Goal: Task Accomplishment & Management: Complete application form

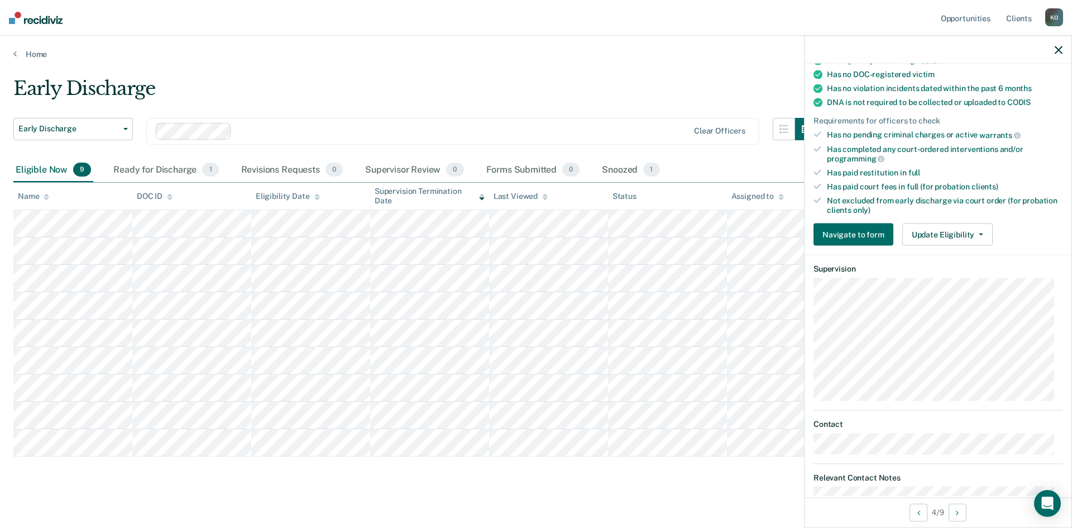
scroll to position [191, 0]
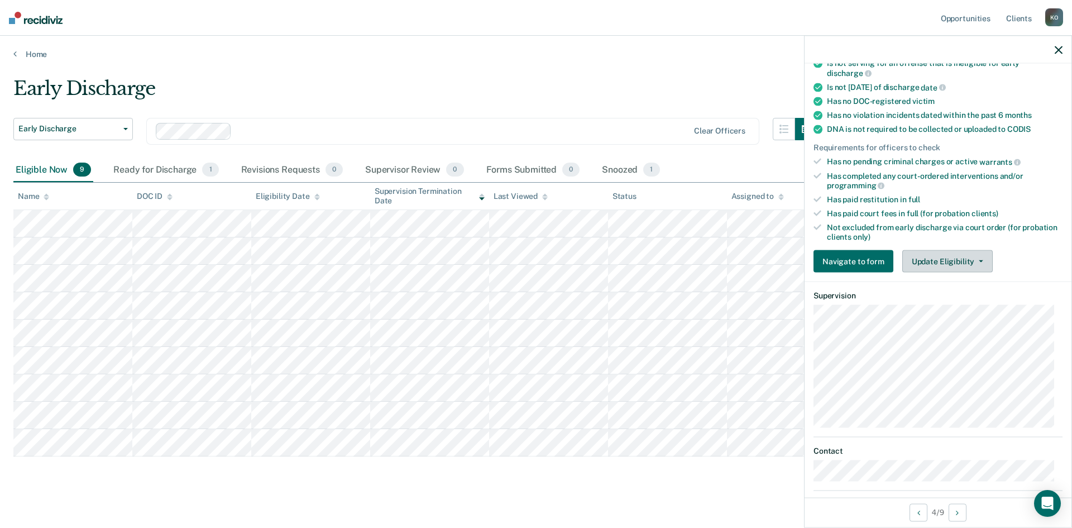
click at [942, 258] on button "Update Eligibility" at bounding box center [947, 261] width 90 height 22
click at [198, 173] on div "Ready for Discharge 1" at bounding box center [165, 170] width 109 height 25
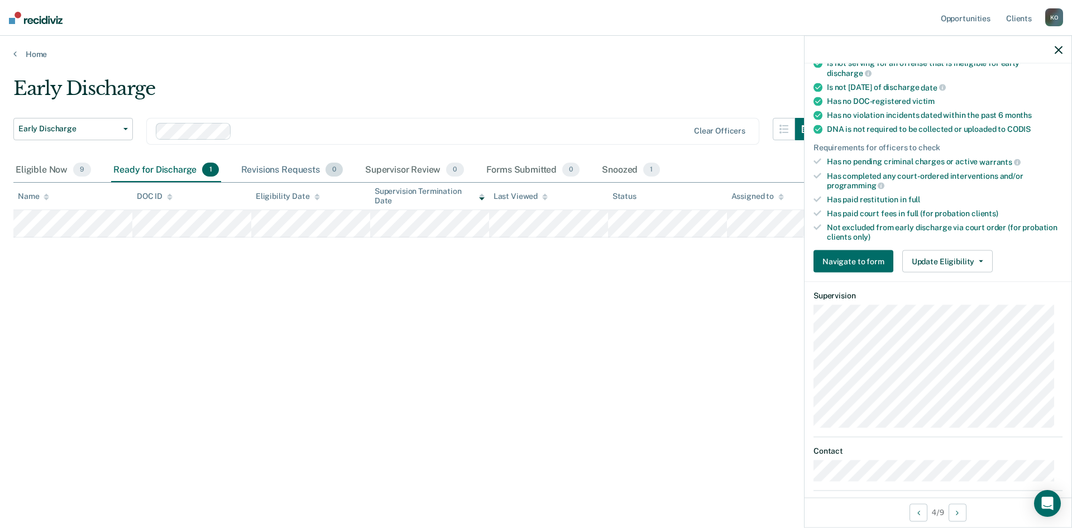
click at [266, 164] on div "Revisions Requests 0" at bounding box center [292, 170] width 106 height 25
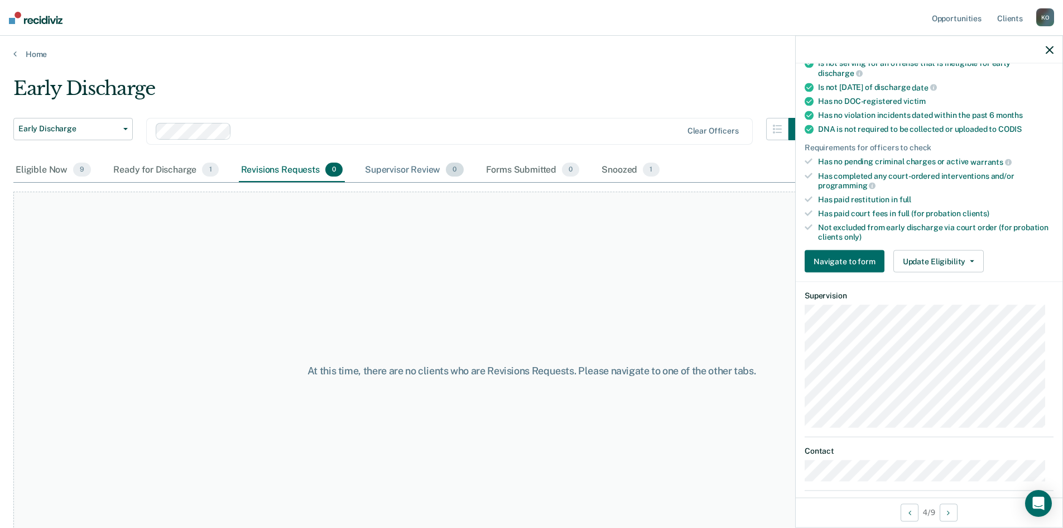
click at [377, 171] on div "Supervisor Review 0" at bounding box center [414, 170] width 103 height 25
click at [151, 171] on div "Ready for Discharge 1" at bounding box center [165, 170] width 109 height 25
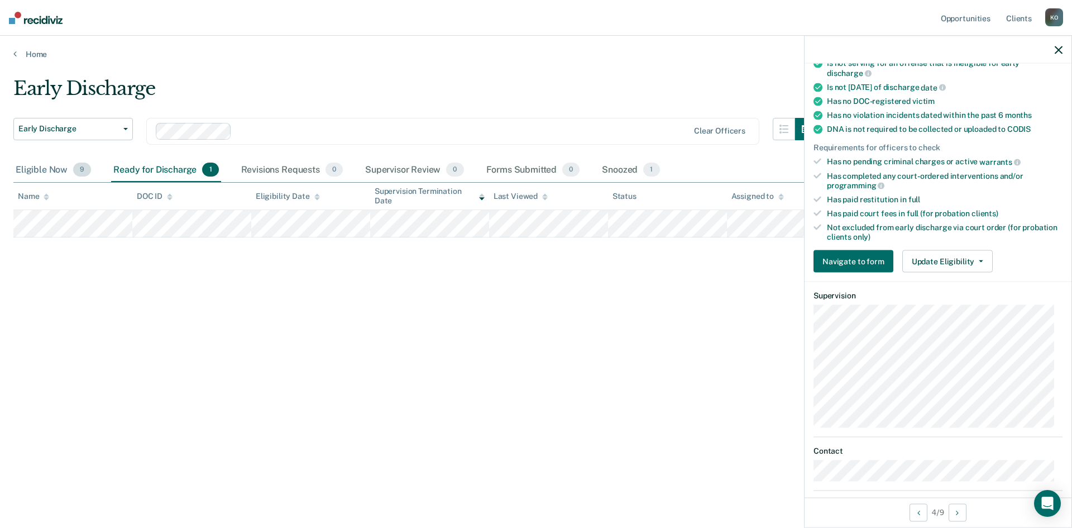
click at [40, 173] on div "Eligible Now 9" at bounding box center [53, 170] width 80 height 25
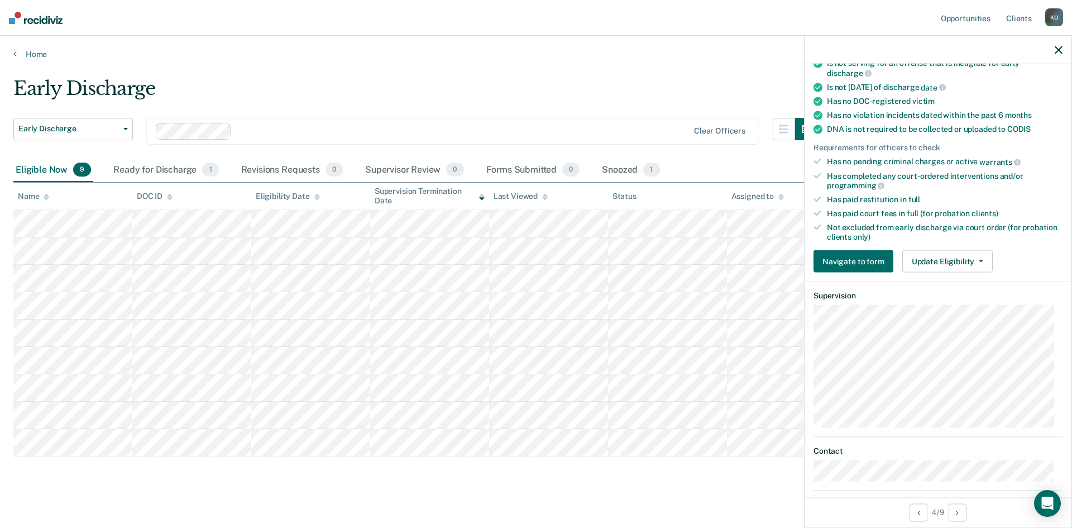
click at [1061, 41] on div at bounding box center [937, 50] width 267 height 28
click at [1057, 50] on icon "button" at bounding box center [1059, 50] width 8 height 8
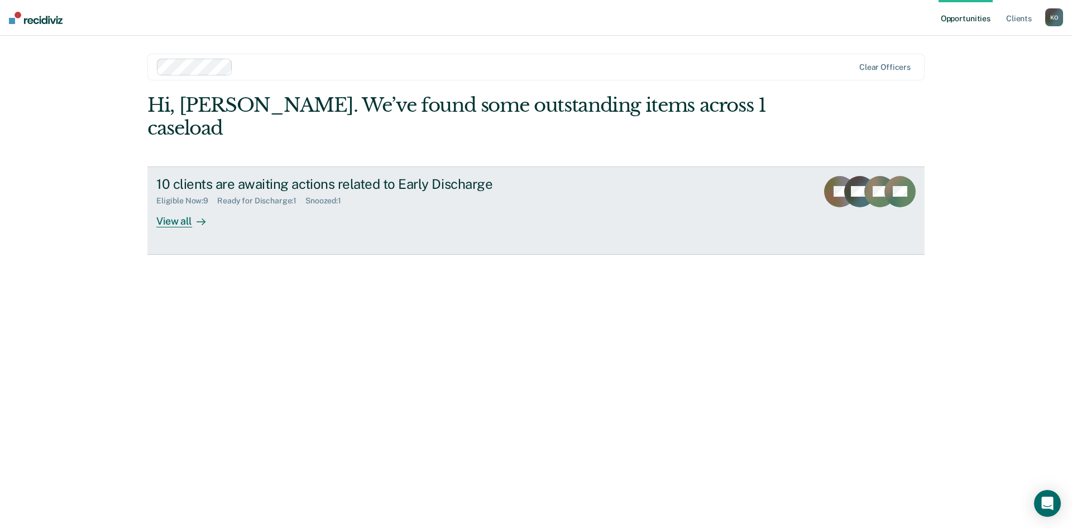
click at [154, 200] on link "10 clients are awaiting actions related to Early Discharge Eligible Now : 9 Rea…" at bounding box center [535, 210] width 777 height 88
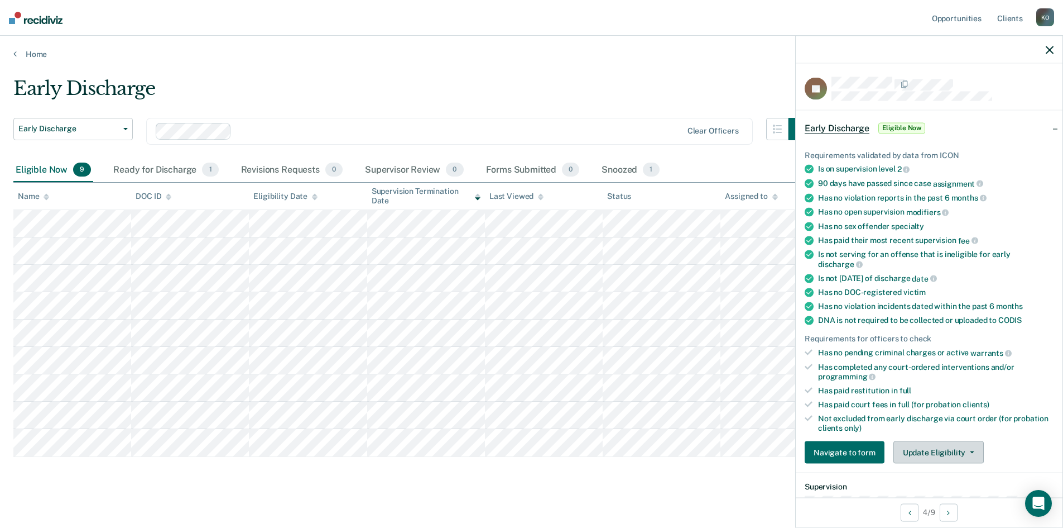
click at [934, 449] on button "Update Eligibility" at bounding box center [939, 452] width 90 height 22
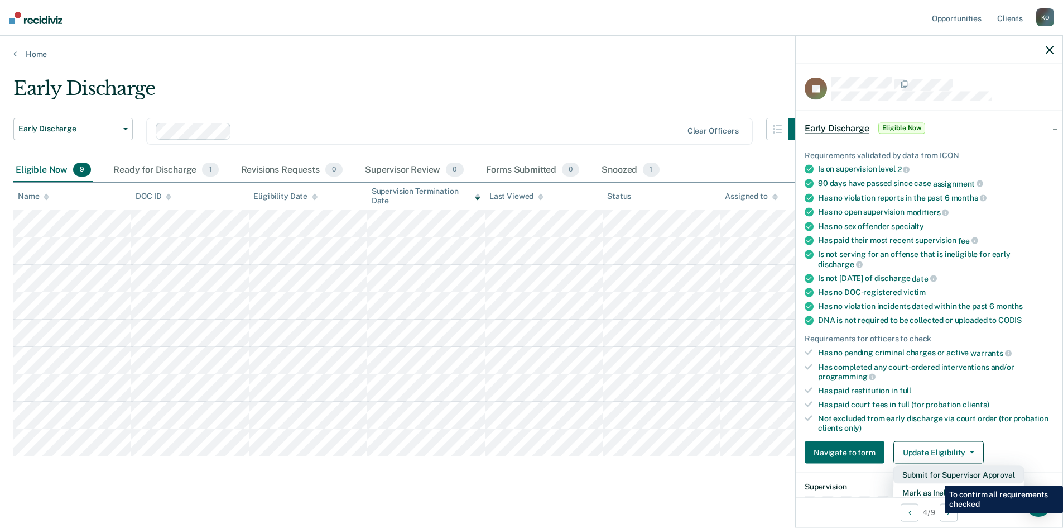
click at [937, 477] on button "Submit for Supervisor Approval" at bounding box center [959, 475] width 131 height 18
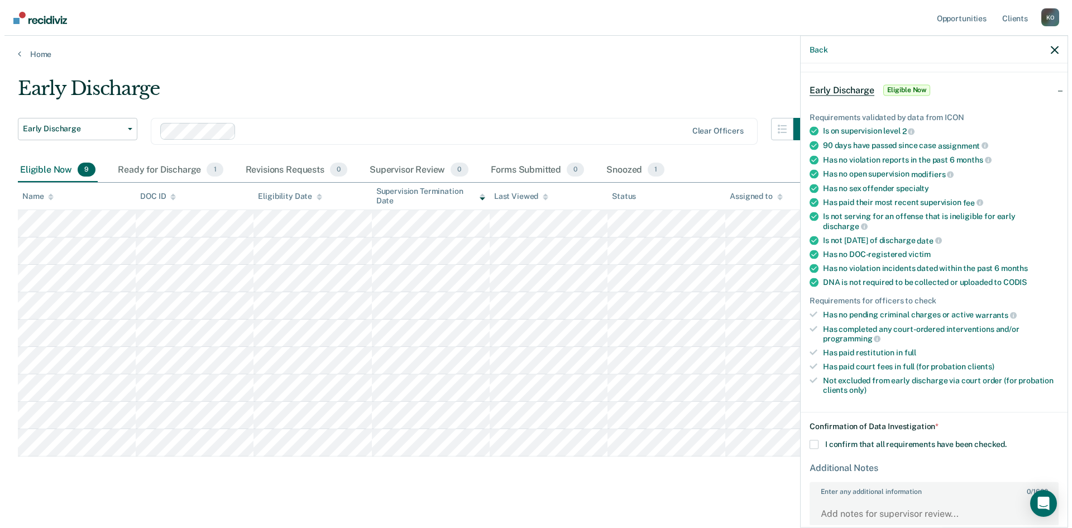
scroll to position [104, 0]
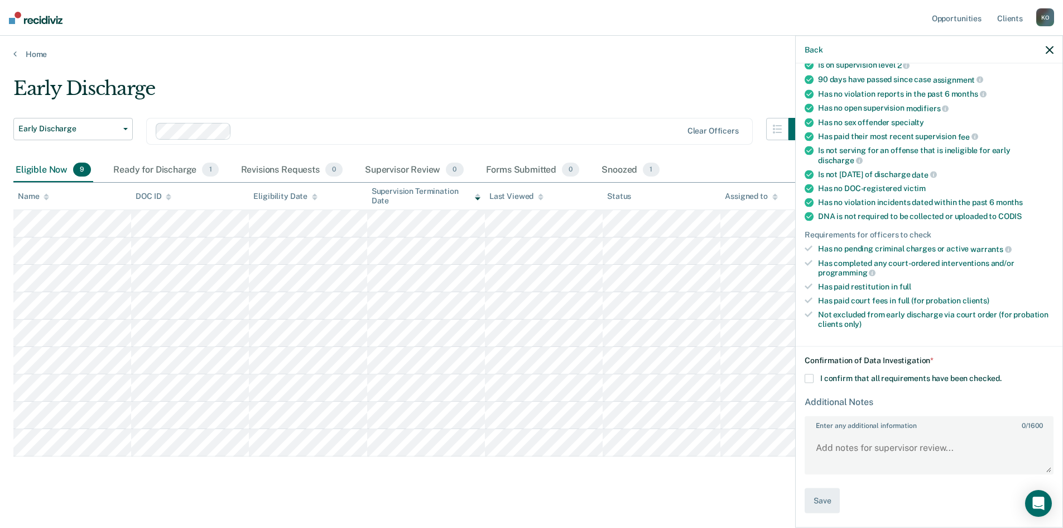
click at [815, 380] on label "I confirm that all requirements have been checked." at bounding box center [929, 378] width 249 height 9
click at [1002, 374] on input "I confirm that all requirements have been checked." at bounding box center [1002, 374] width 0 height 0
click at [834, 499] on button "Save" at bounding box center [822, 500] width 35 height 25
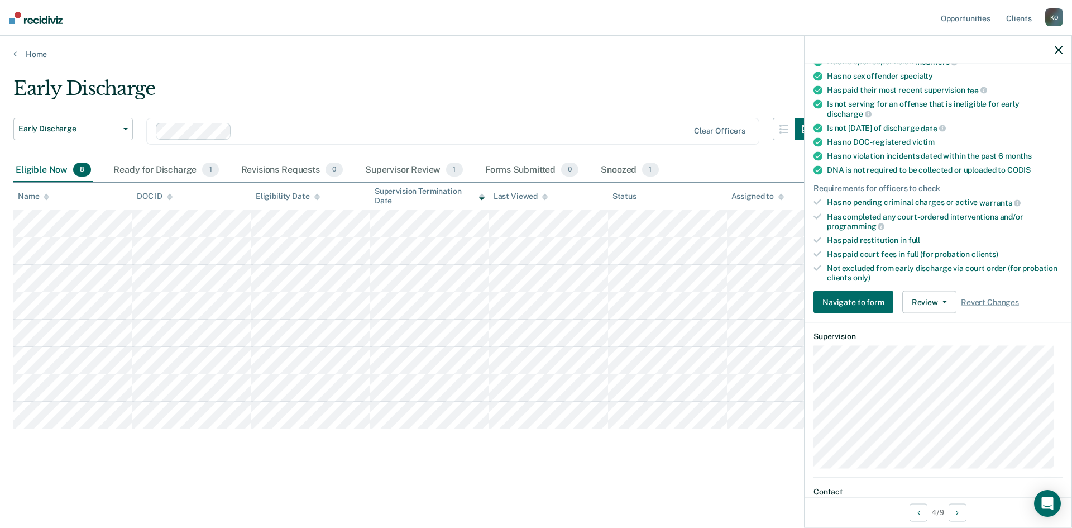
scroll to position [135, 0]
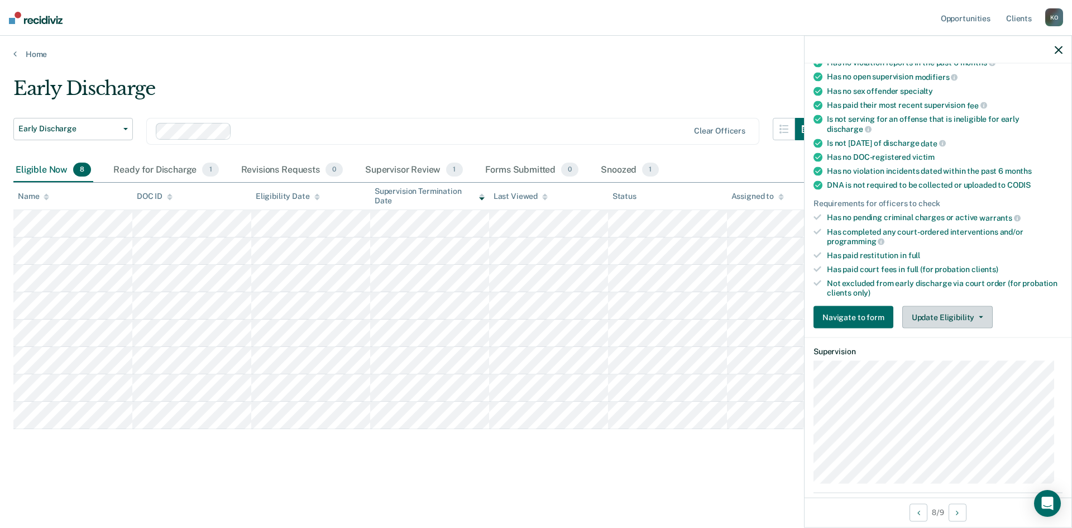
click at [919, 309] on button "Update Eligibility" at bounding box center [947, 317] width 90 height 22
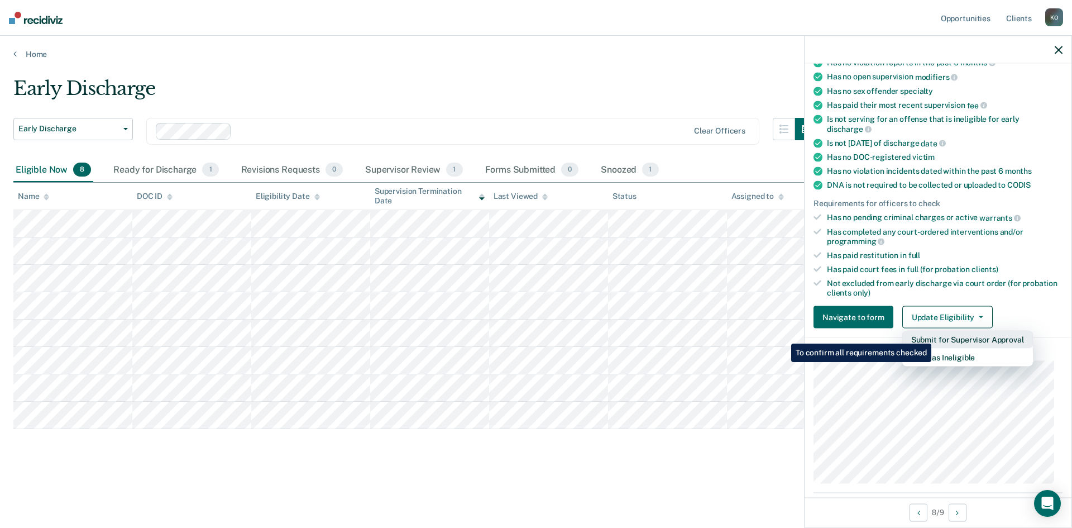
click at [933, 335] on button "Submit for Supervisor Approval" at bounding box center [967, 339] width 131 height 18
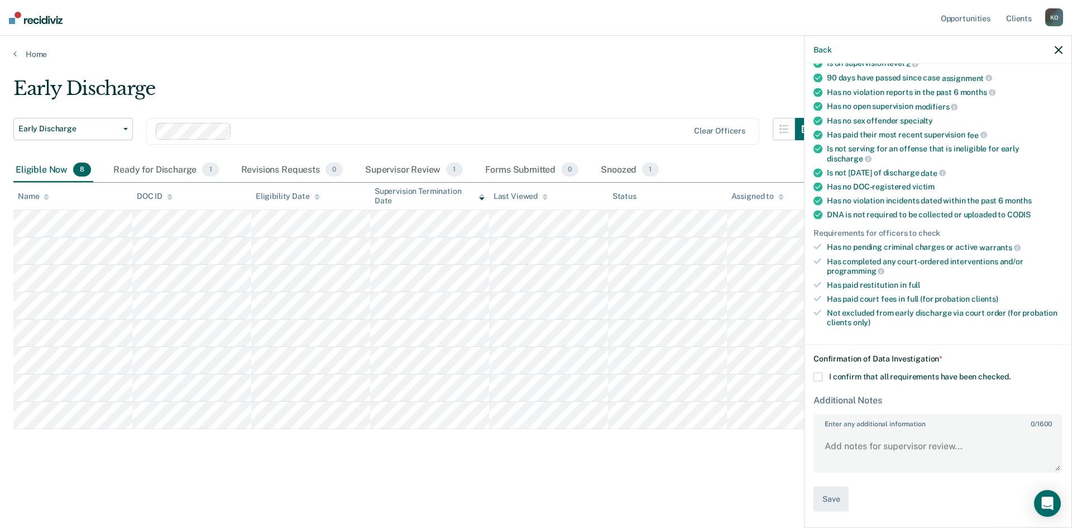
scroll to position [104, 0]
click at [825, 379] on label "I confirm that all requirements have been checked." at bounding box center [937, 378] width 249 height 9
click at [1010, 374] on input "I confirm that all requirements have been checked." at bounding box center [1010, 374] width 0 height 0
click at [831, 502] on button "Save" at bounding box center [830, 500] width 35 height 25
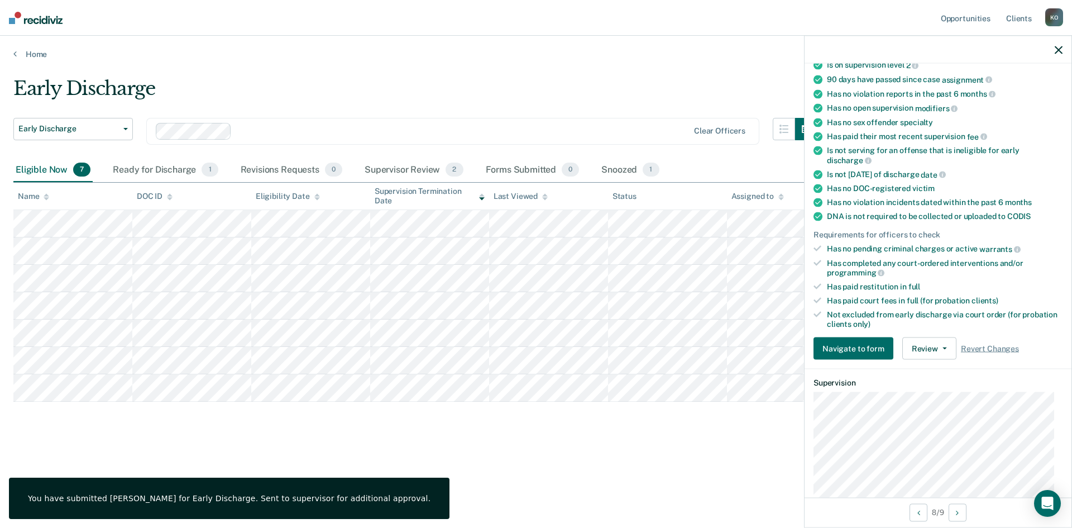
click at [1055, 47] on icon "button" at bounding box center [1059, 50] width 8 height 8
